Goal: Transaction & Acquisition: Subscribe to service/newsletter

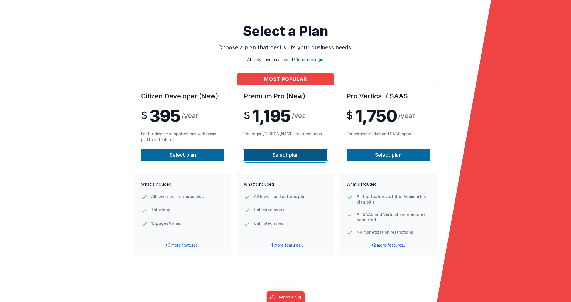
click at [285, 154] on button "Select plan" at bounding box center [285, 154] width 83 height 13
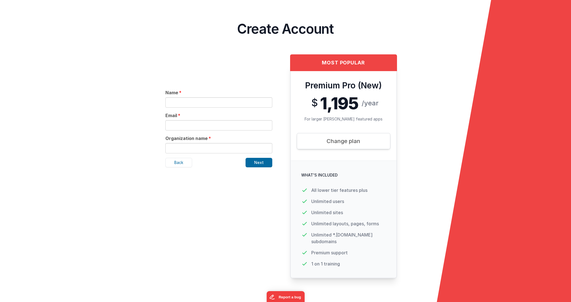
click at [194, 100] on input "text" at bounding box center [218, 102] width 107 height 10
type input "[PERSON_NAME]"
click at [175, 128] on input "text" at bounding box center [218, 125] width 107 height 10
click at [109, 124] on form "Select a Plan Choose a plan that best suits your business needs! Already have a…" at bounding box center [285, 151] width 571 height 302
click at [188, 125] on input "text" at bounding box center [218, 125] width 107 height 10
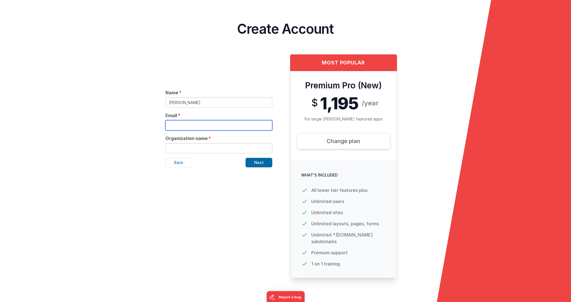
type input "[EMAIL_ADDRESS][PERSON_NAME][DOMAIN_NAME]"
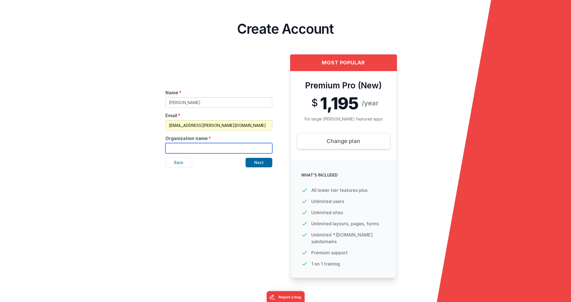
click at [191, 146] on input "text" at bounding box center [218, 148] width 107 height 10
type input "[PERSON_NAME] Visual Solutions Inc"
click at [258, 162] on button "Next" at bounding box center [259, 162] width 27 height 9
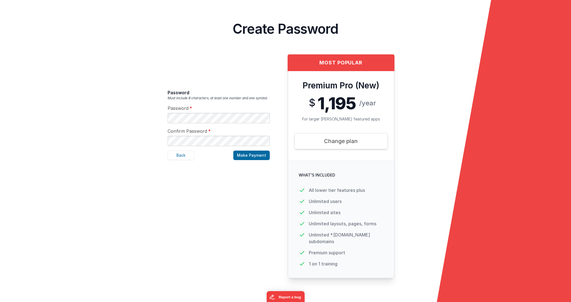
click at [267, 117] on span at bounding box center [266, 118] width 4 height 4
click at [253, 156] on button "Make Payment" at bounding box center [251, 154] width 36 height 9
click at [257, 157] on button "Make Payment" at bounding box center [251, 154] width 36 height 9
